Goal: Transaction & Acquisition: Subscribe to service/newsletter

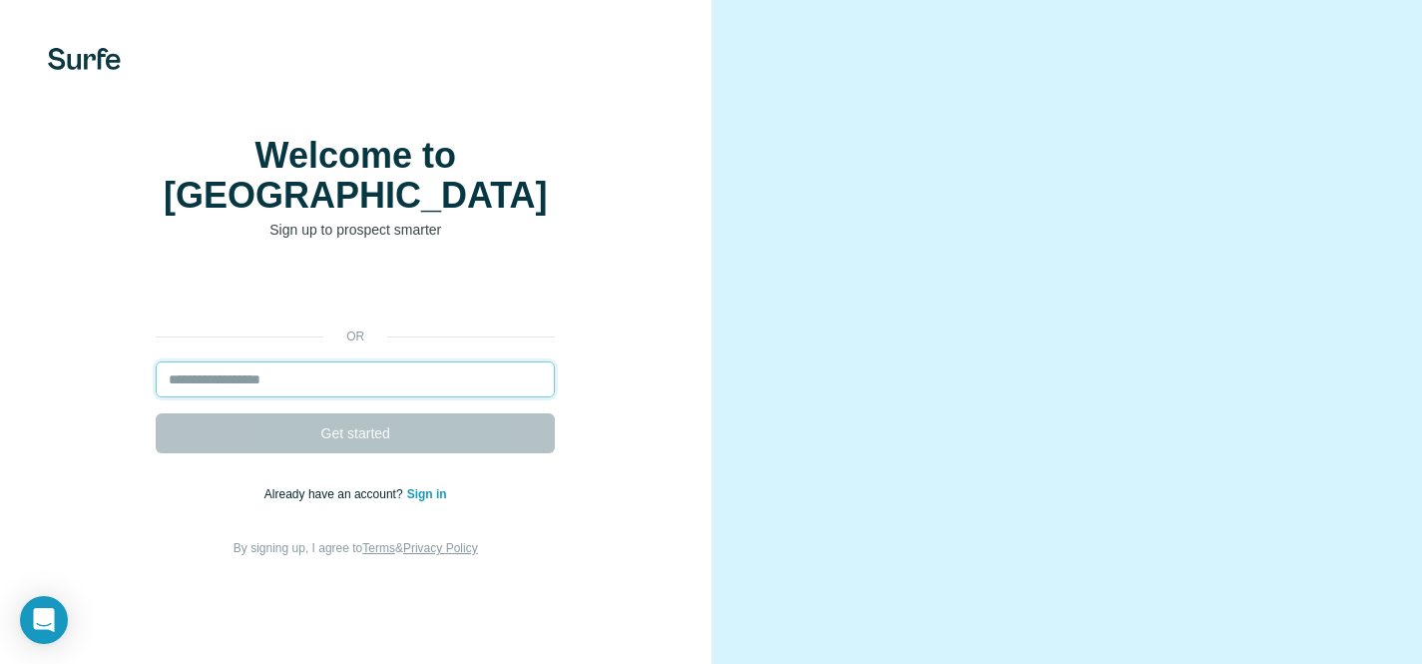
click at [280, 396] on input "email" at bounding box center [355, 379] width 399 height 36
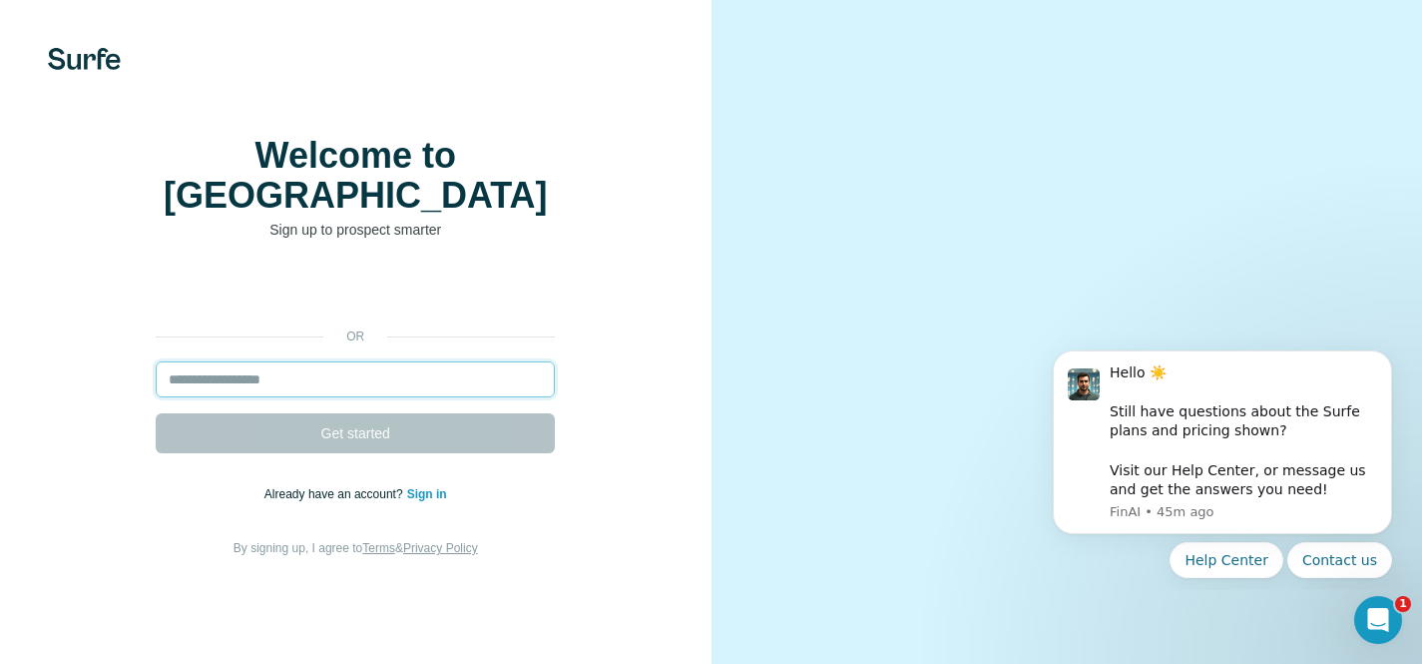
type input "**********"
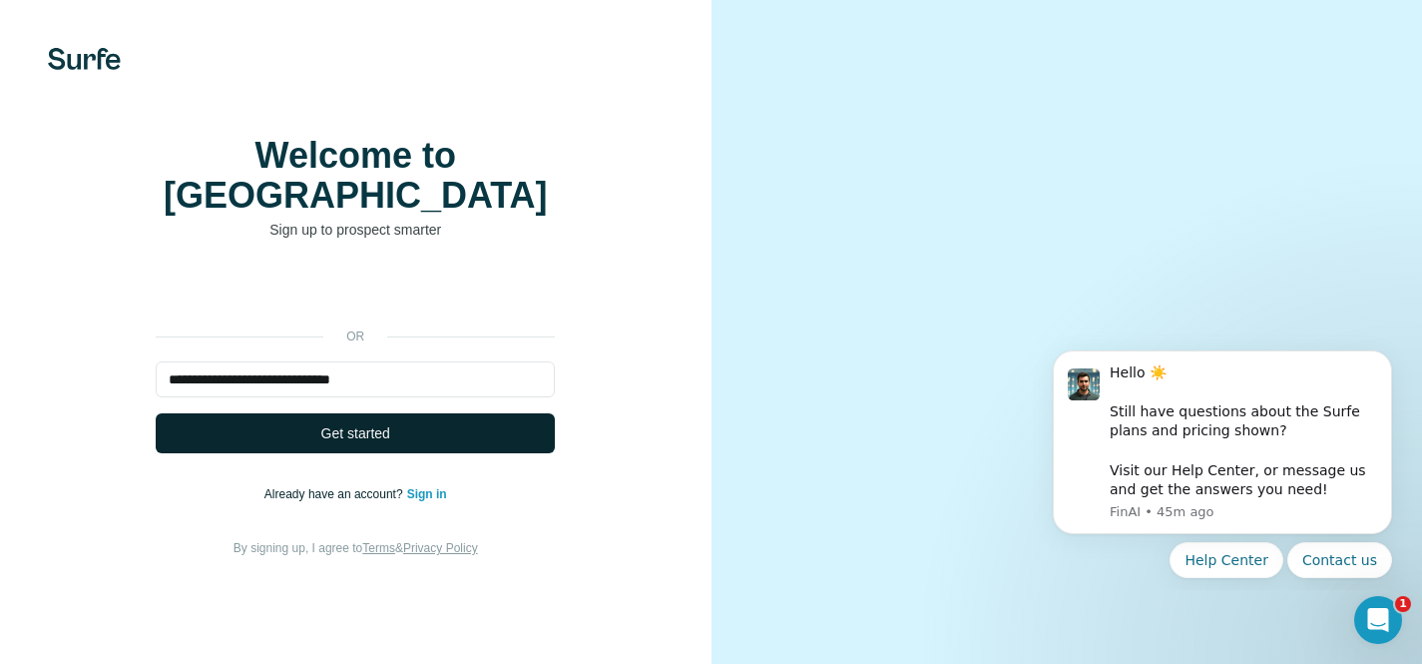
click at [364, 443] on span "Get started" at bounding box center [355, 433] width 69 height 20
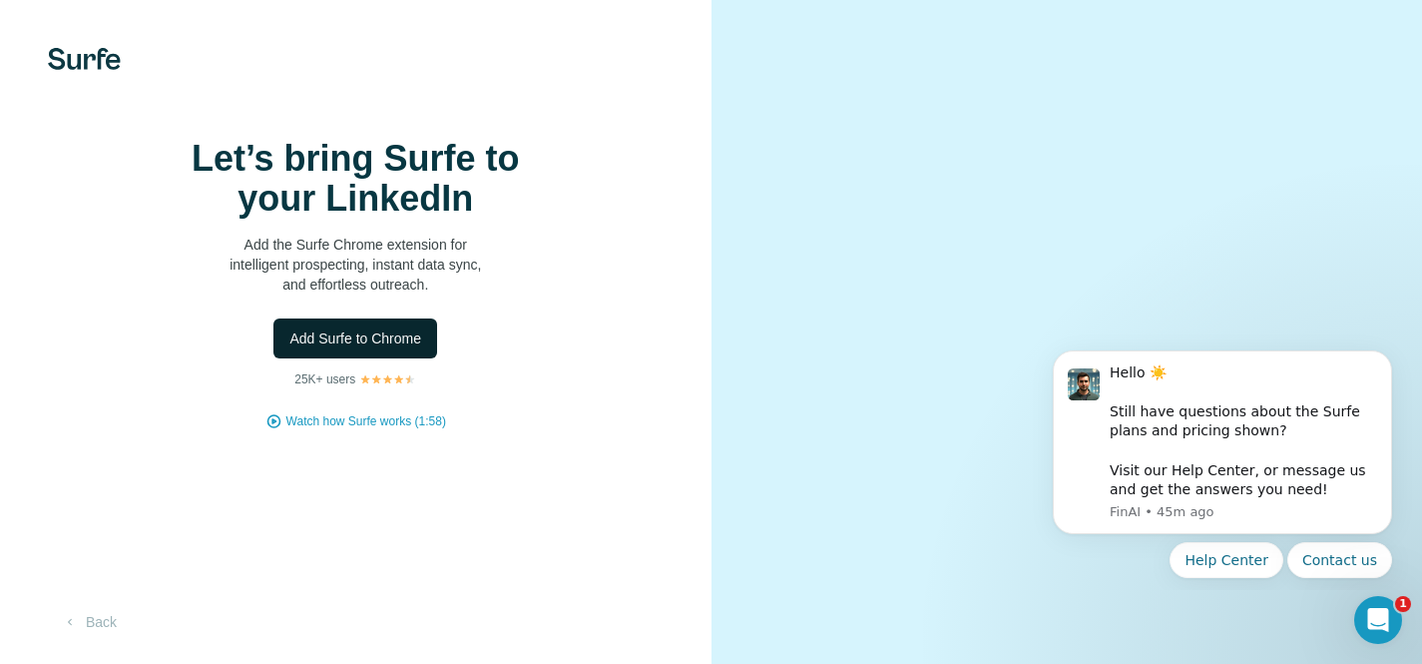
click at [374, 348] on span "Add Surfe to Chrome" at bounding box center [355, 338] width 132 height 20
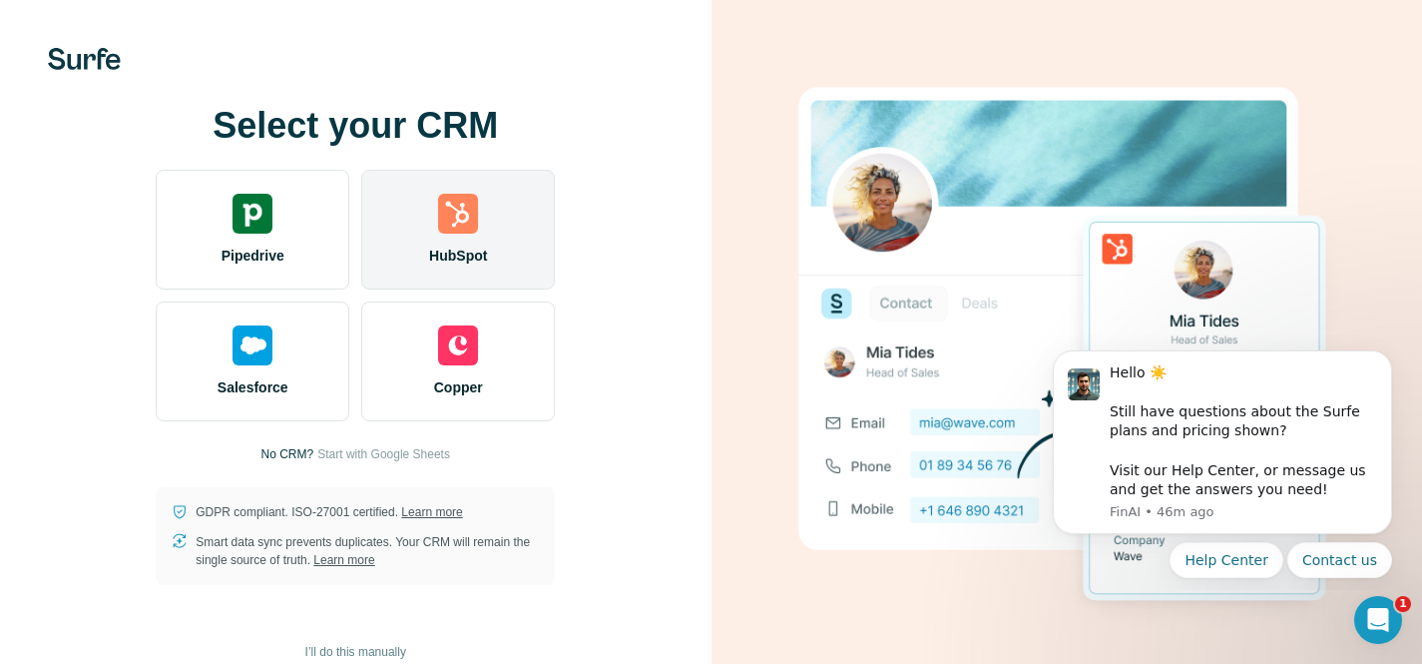
click at [491, 276] on div "HubSpot" at bounding box center [458, 230] width 194 height 120
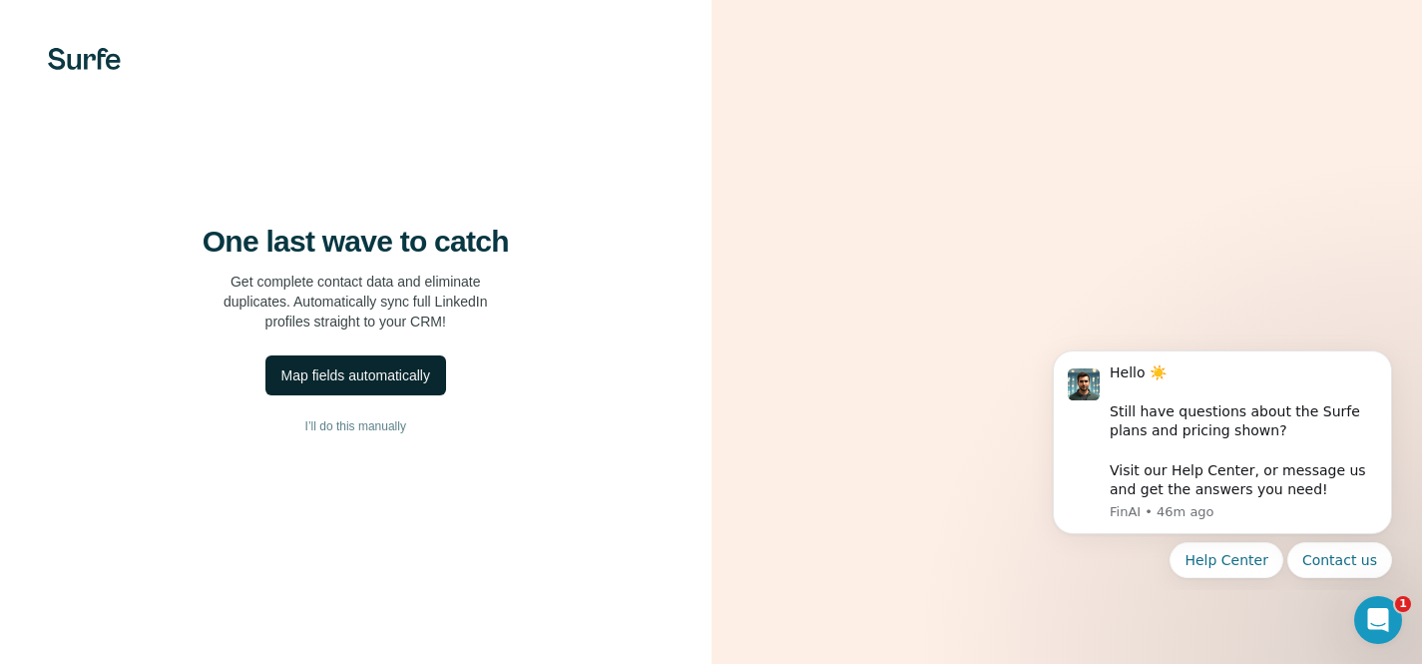
click at [412, 385] on div "Map fields automatically" at bounding box center [355, 375] width 149 height 20
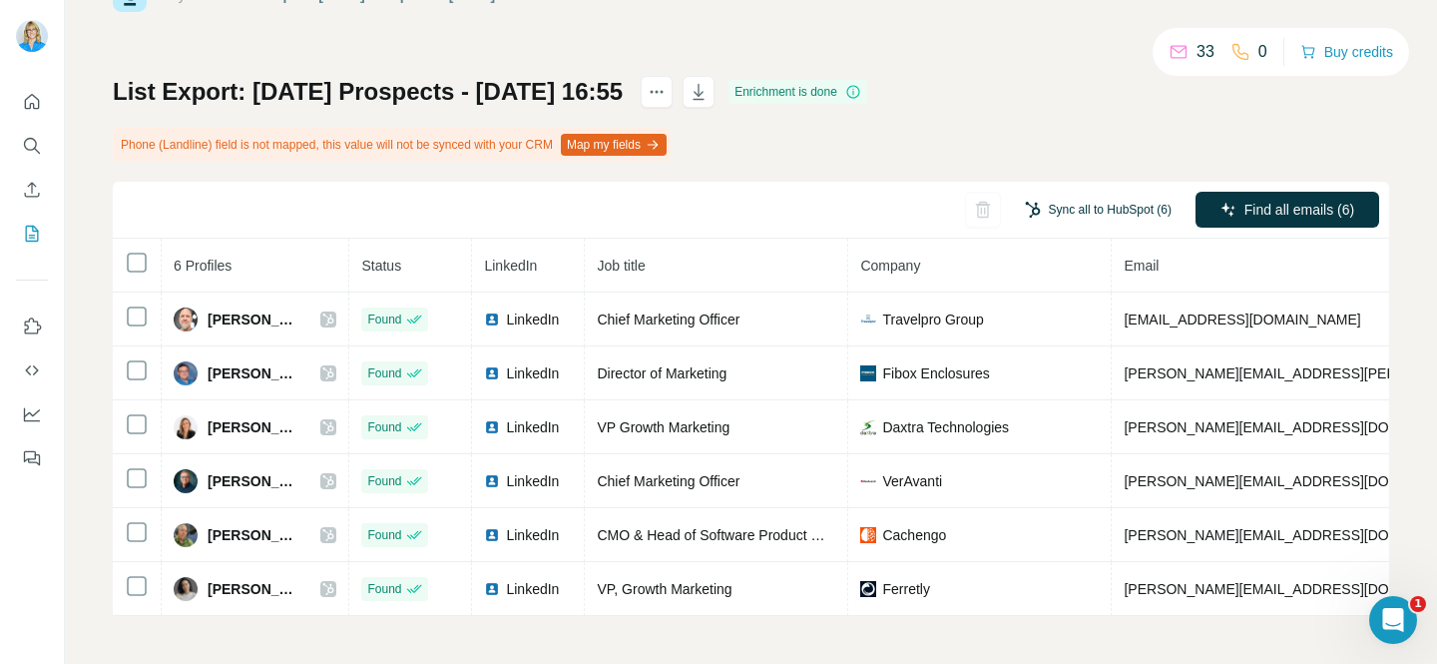
click at [1071, 201] on button "Sync all to HubSpot (6)" at bounding box center [1098, 210] width 175 height 30
click at [914, 143] on div "List Export: [DATE] Prospects - [DATE] 16:55 Enrichment is done Phone (Landline…" at bounding box center [751, 346] width 1277 height 540
